Goal: Check status: Check status

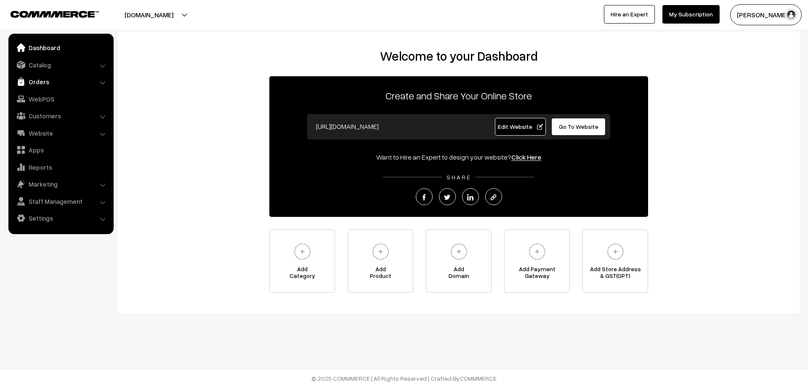
click at [23, 81] on img at bounding box center [21, 81] width 8 height 8
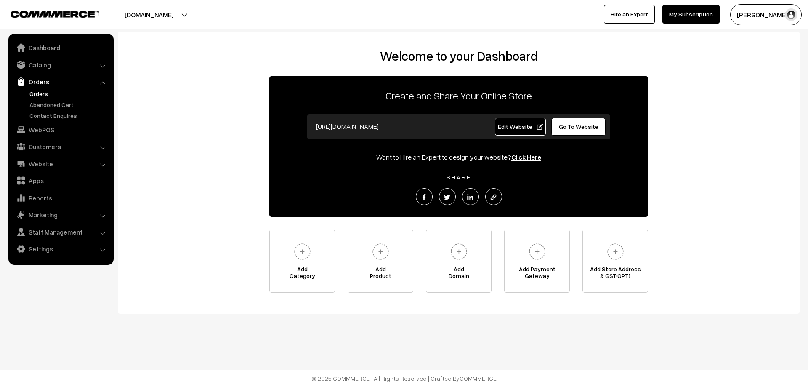
click at [36, 92] on link "Orders" at bounding box center [68, 93] width 83 height 9
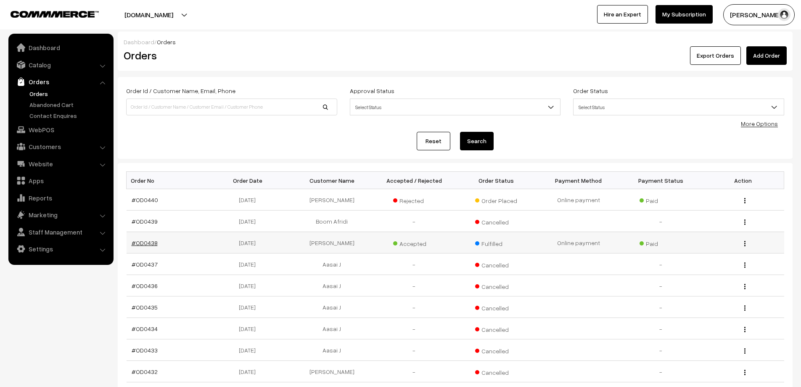
click at [146, 244] on link "#OD0438" at bounding box center [145, 242] width 26 height 7
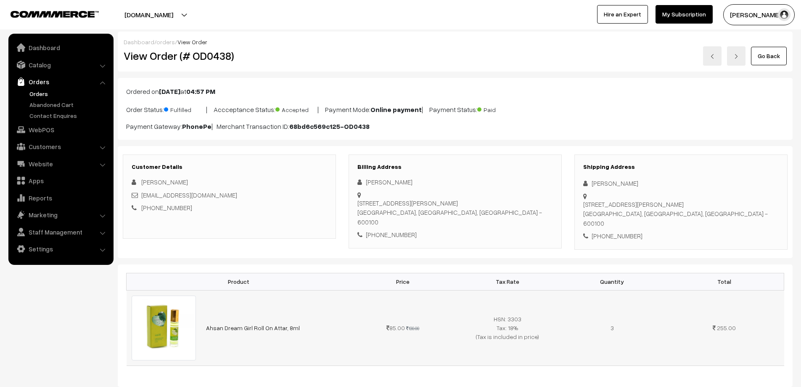
scroll to position [84, 0]
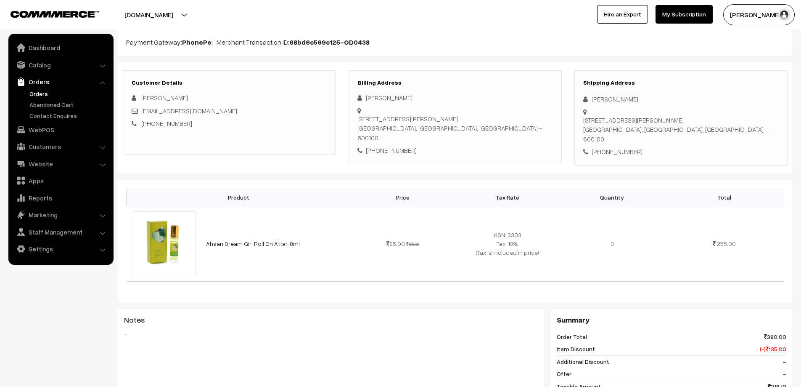
click at [35, 92] on link "Orders" at bounding box center [68, 93] width 83 height 9
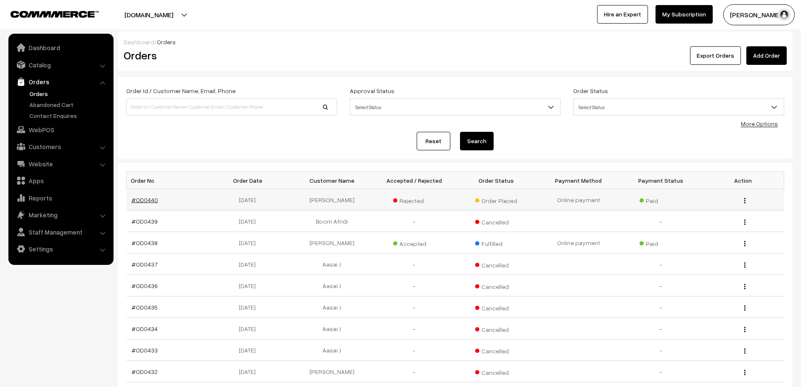
click at [144, 203] on link "#OD0440" at bounding box center [145, 199] width 27 height 7
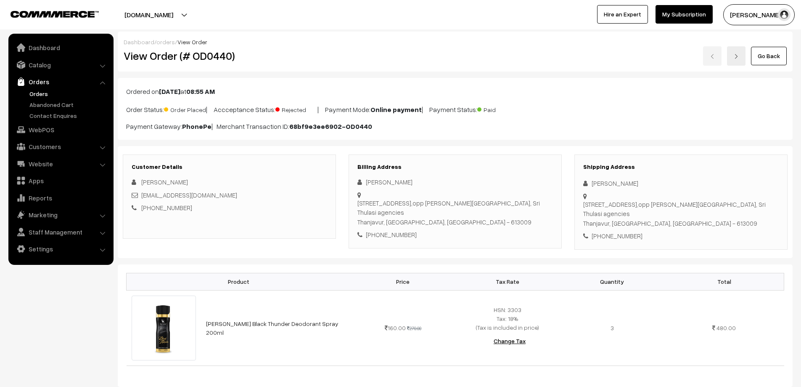
click at [40, 94] on link "Orders" at bounding box center [68, 93] width 83 height 9
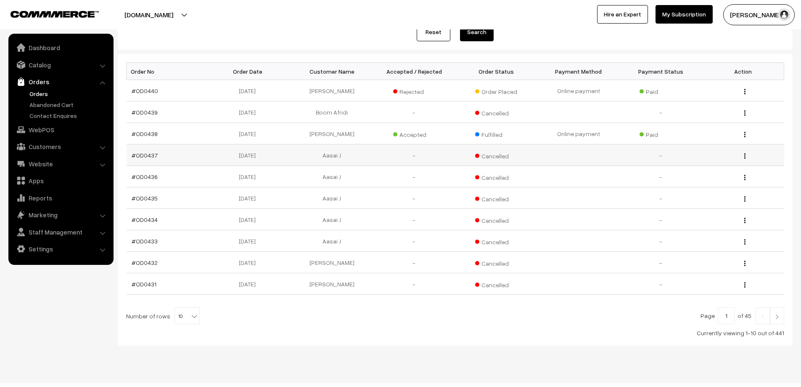
scroll to position [122, 0]
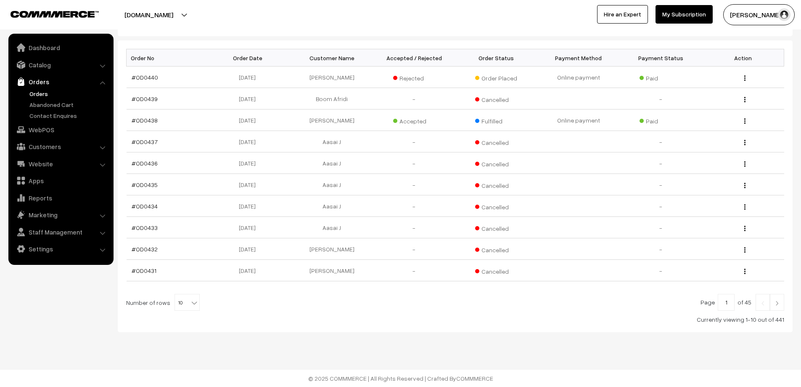
click at [777, 308] on link at bounding box center [777, 302] width 14 height 17
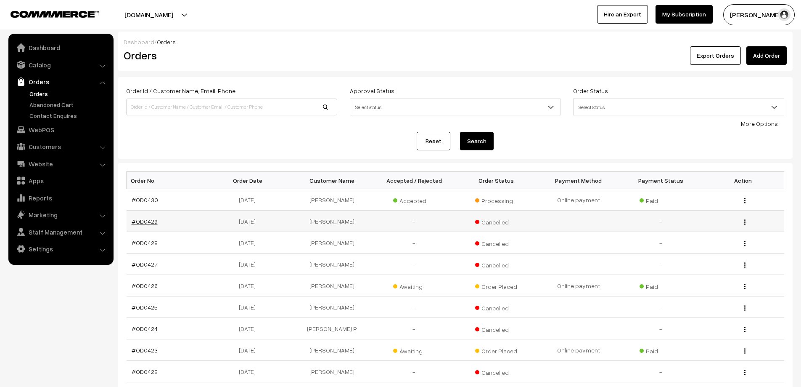
click at [147, 223] on link "#OD0429" at bounding box center [145, 220] width 26 height 7
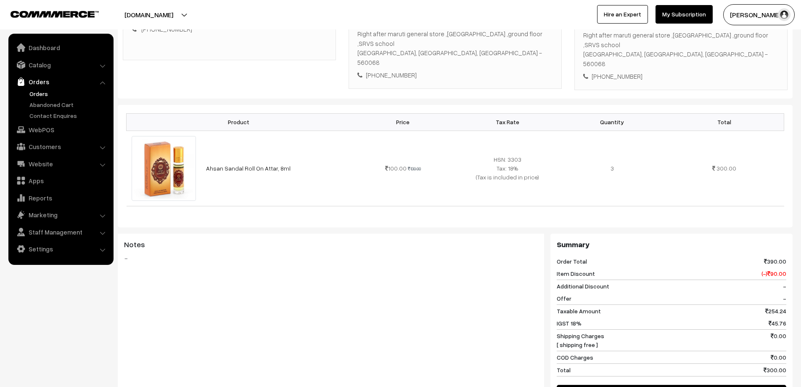
scroll to position [42, 0]
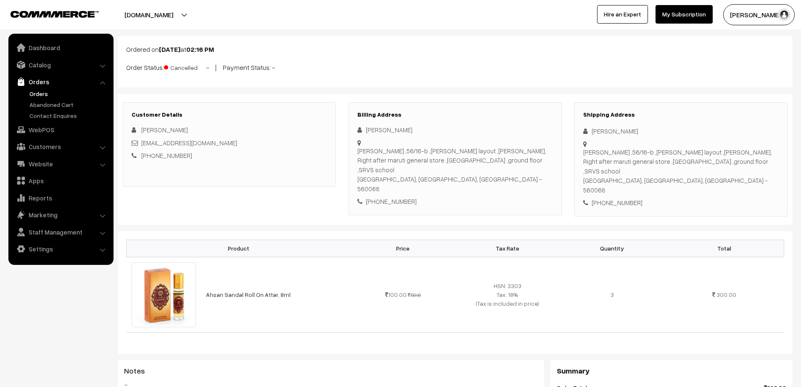
drag, startPoint x: 417, startPoint y: 129, endPoint x: 368, endPoint y: 129, distance: 49.2
click at [368, 129] on div "Siddharth Godbole" at bounding box center [456, 130] width 196 height 10
copy div "Siddharth Godbole"
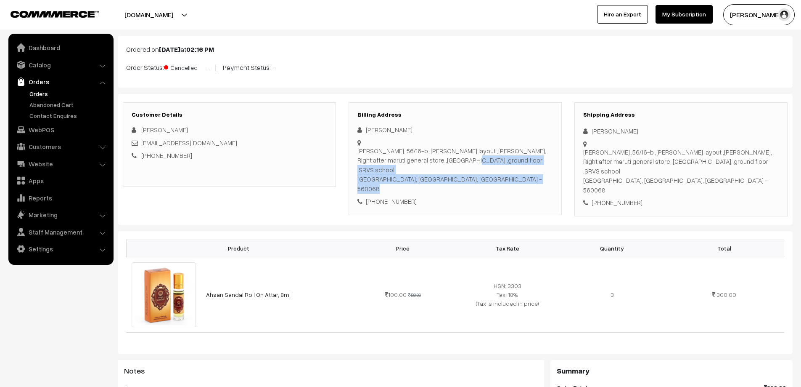
click at [358, 150] on div "Billing Address Siddharth Godbole Sri Muneshwara Swami Nilayam ,56/16-b ,Munire…" at bounding box center [455, 158] width 213 height 113
copy div "Sri Muneshwara Swami Nilayam ,56/16-b ,Munireddy layout ,Garvebhavi Palya, Righ…"
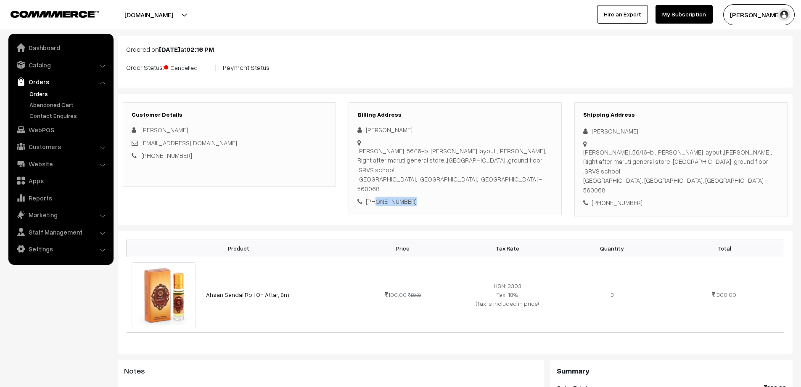
drag, startPoint x: 406, startPoint y: 184, endPoint x: 375, endPoint y: 182, distance: 30.8
click at [375, 196] on div "+91 8691970165" at bounding box center [456, 201] width 196 height 10
copy div "8691970165"
